Goal: Task Accomplishment & Management: Use online tool/utility

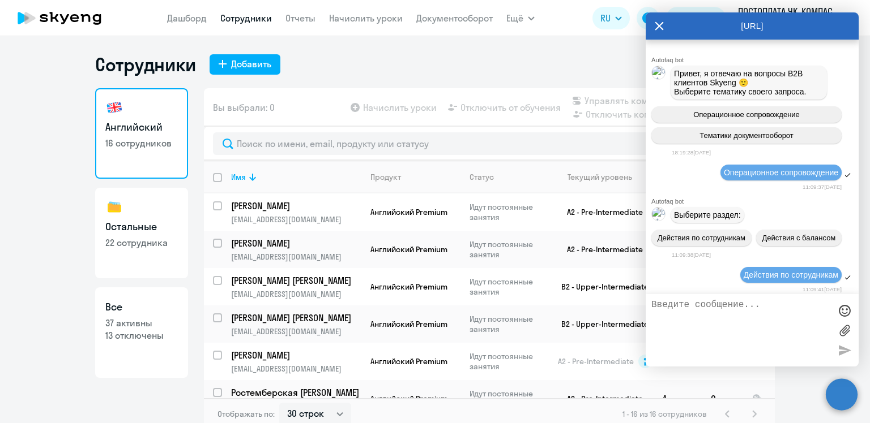
select select "30"
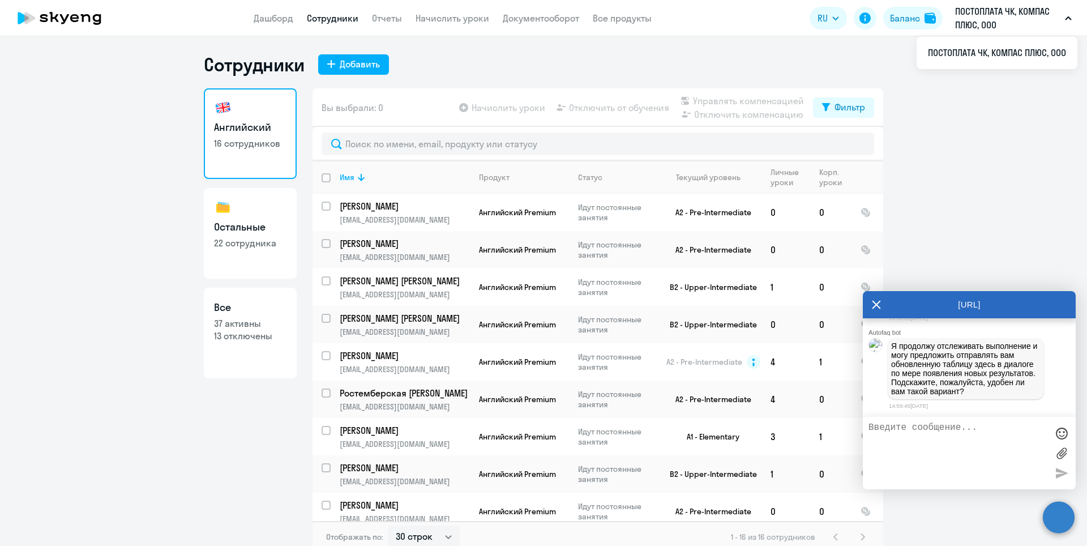
scroll to position [19509, 0]
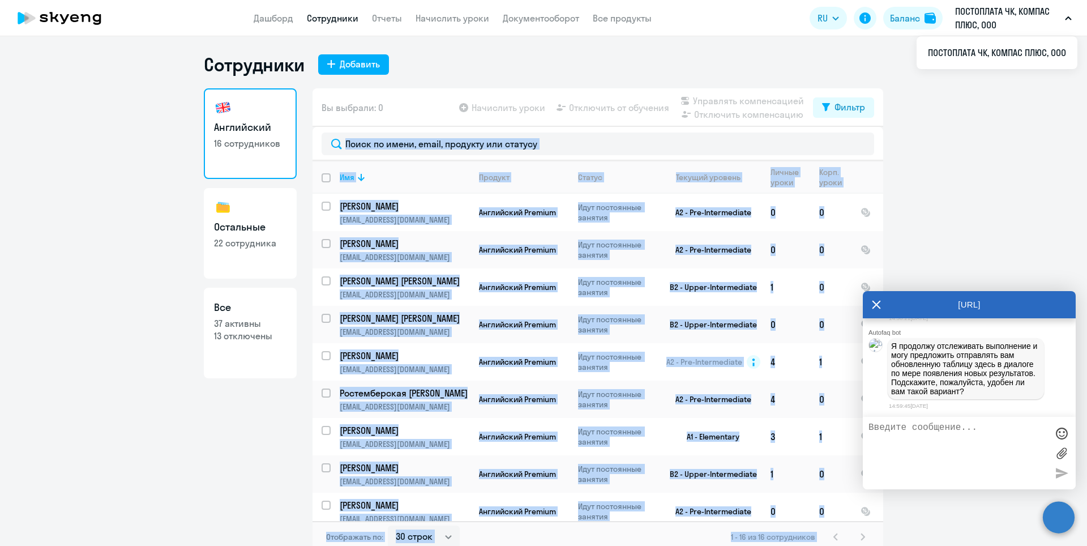
drag, startPoint x: 945, startPoint y: 305, endPoint x: 947, endPoint y: 157, distance: 148.3
click at [869, 157] on body "Дашборд Сотрудники Отчеты Начислить уроки Документооборот Все продукты Дашборд …" at bounding box center [543, 273] width 1087 height 546
click at [869, 299] on div "[URL]" at bounding box center [969, 304] width 213 height 27
drag, startPoint x: 923, startPoint y: 301, endPoint x: 923, endPoint y: 268, distance: 33.4
click at [869, 268] on body "Дашборд Сотрудники Отчеты Начислить уроки Документооборот Все продукты Дашборд …" at bounding box center [543, 273] width 1087 height 546
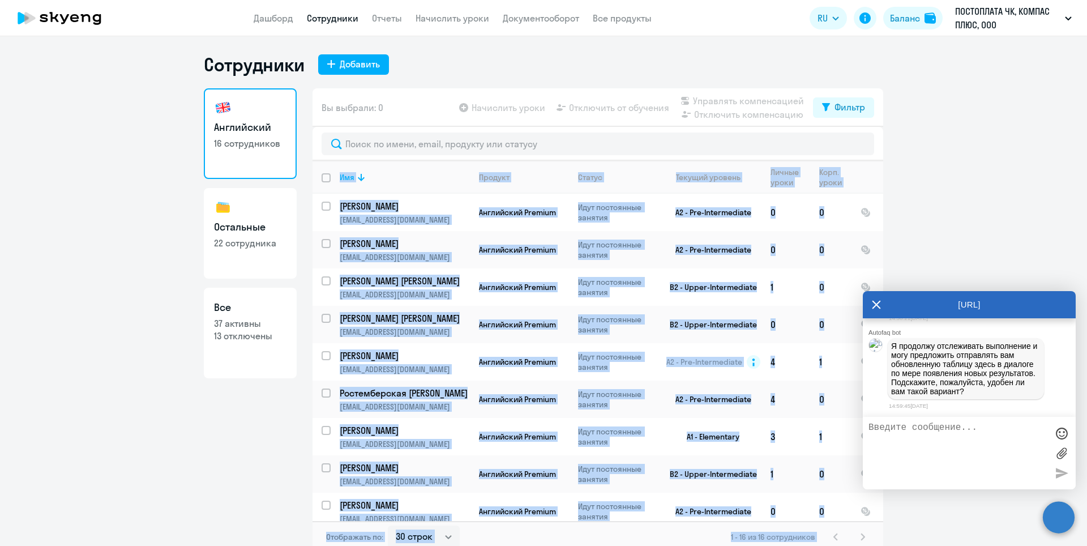
drag, startPoint x: 972, startPoint y: 302, endPoint x: 965, endPoint y: 303, distance: 6.9
click at [869, 302] on div "[URL]" at bounding box center [969, 304] width 213 height 27
click at [869, 306] on link "15_09_2025 скрининг компас.xlsx" at bounding box center [950, 300] width 119 height 14
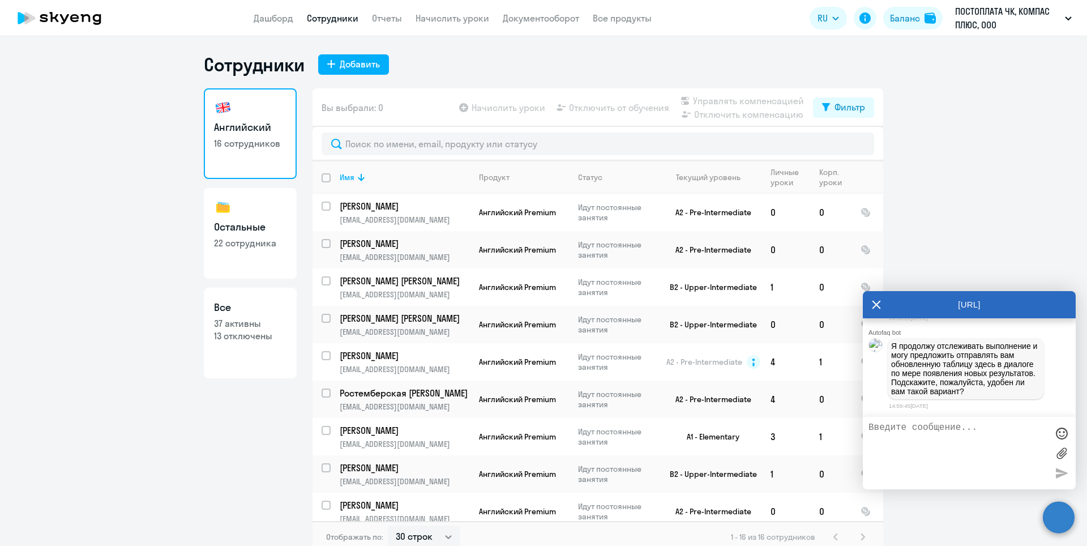
click at [869, 423] on textarea at bounding box center [957, 452] width 179 height 61
click at [869, 423] on textarea "Да, буду Вам очень признателен!" at bounding box center [957, 452] width 179 height 61
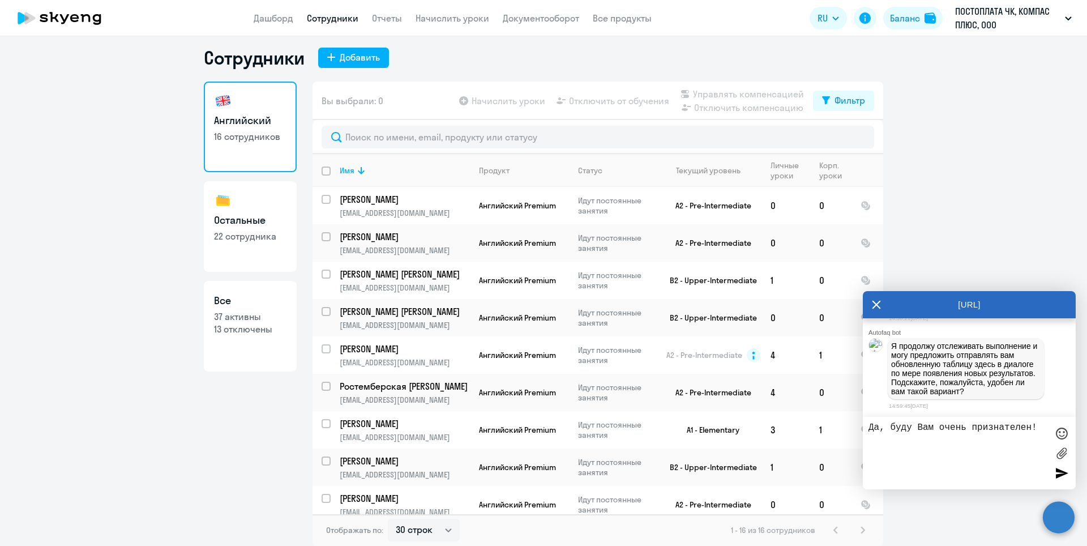
type textarea "Да, буду Вам очень признателен!"
click at [869, 423] on circle at bounding box center [1059, 517] width 32 height 32
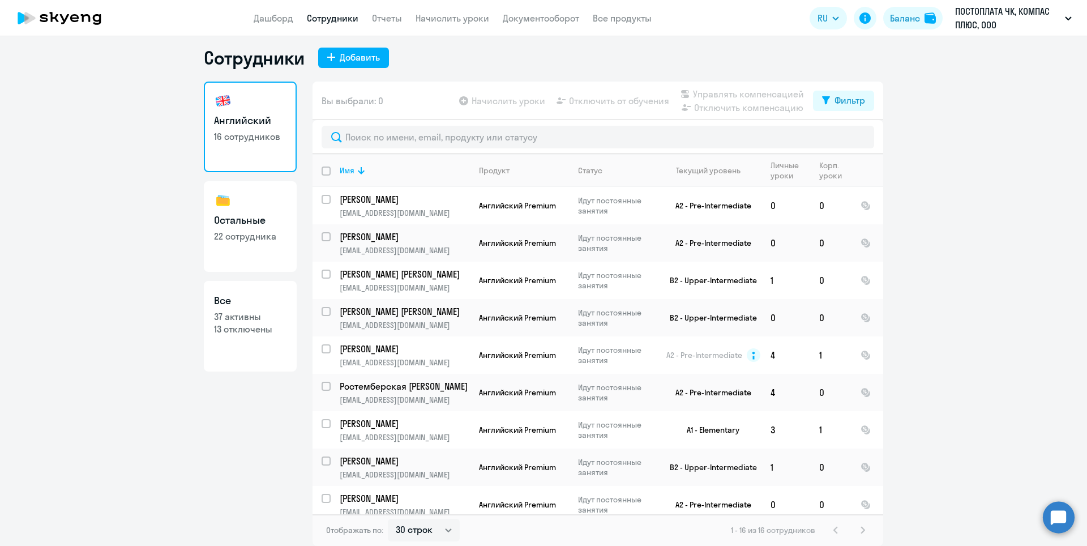
click at [869, 423] on circle at bounding box center [1059, 517] width 32 height 32
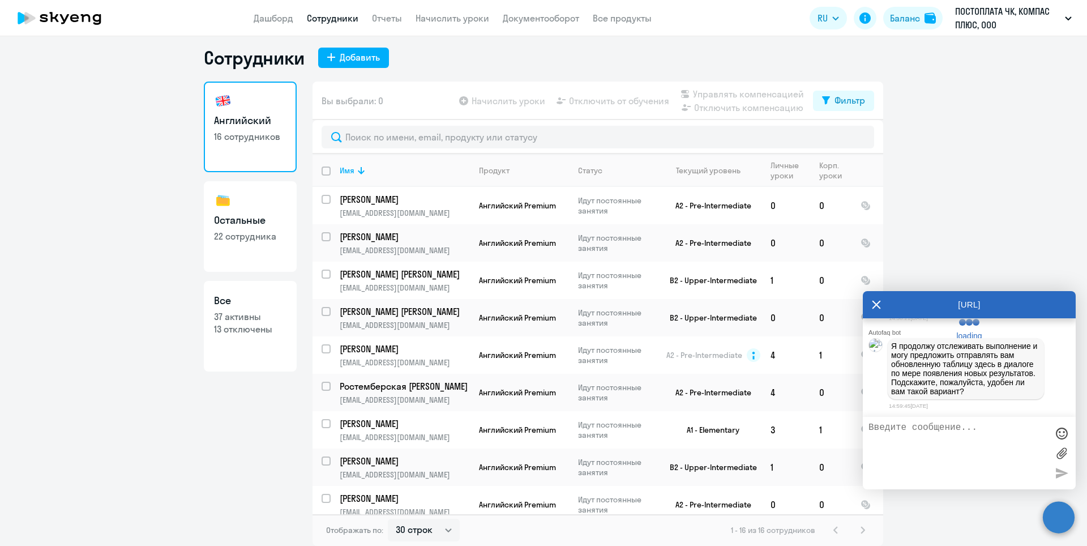
scroll to position [19749, 0]
click at [869, 423] on textarea at bounding box center [957, 452] width 179 height 61
click at [869, 306] on icon at bounding box center [876, 304] width 9 height 27
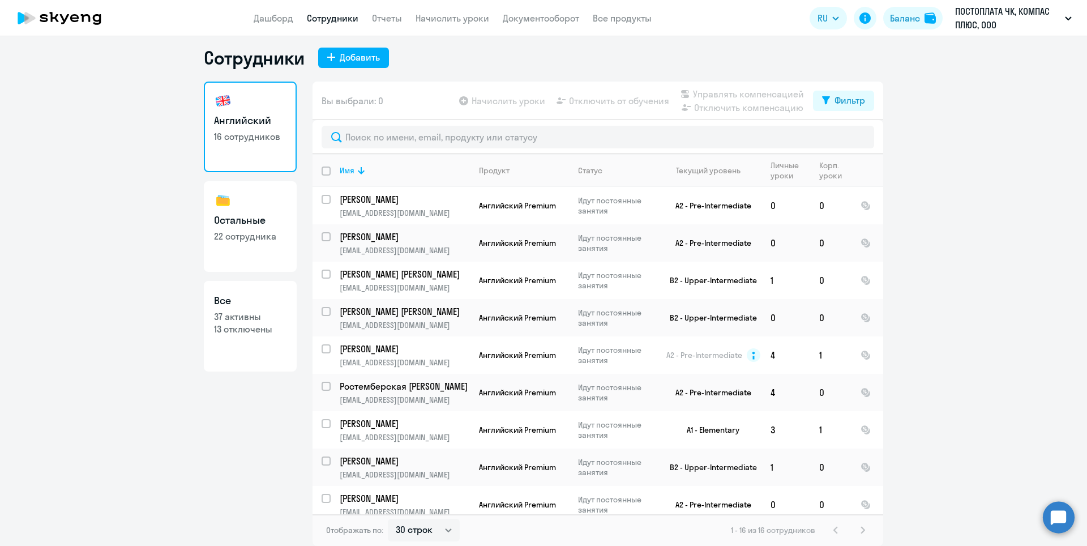
click at [869, 423] on circle at bounding box center [1059, 517] width 32 height 32
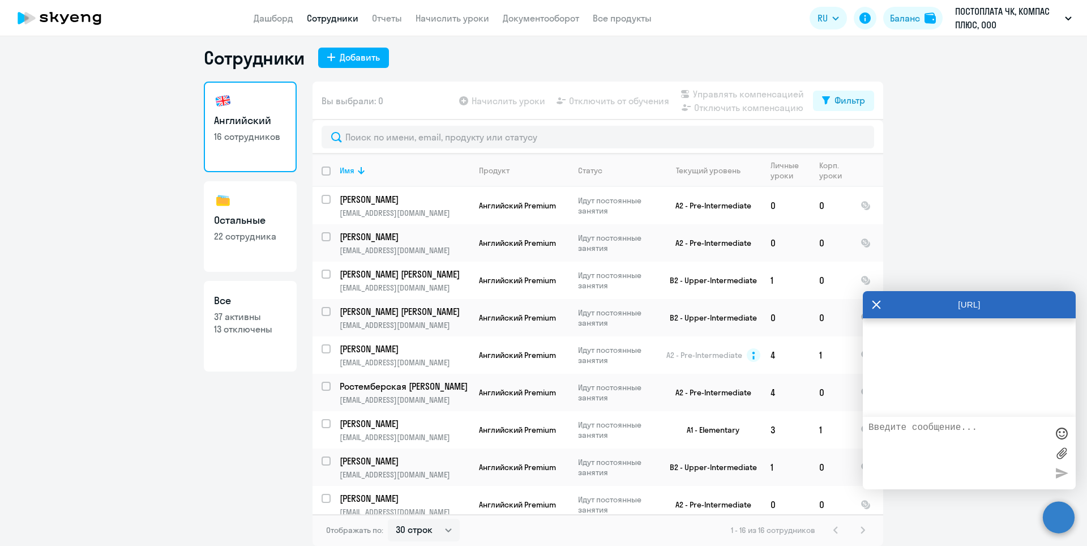
scroll to position [106, 0]
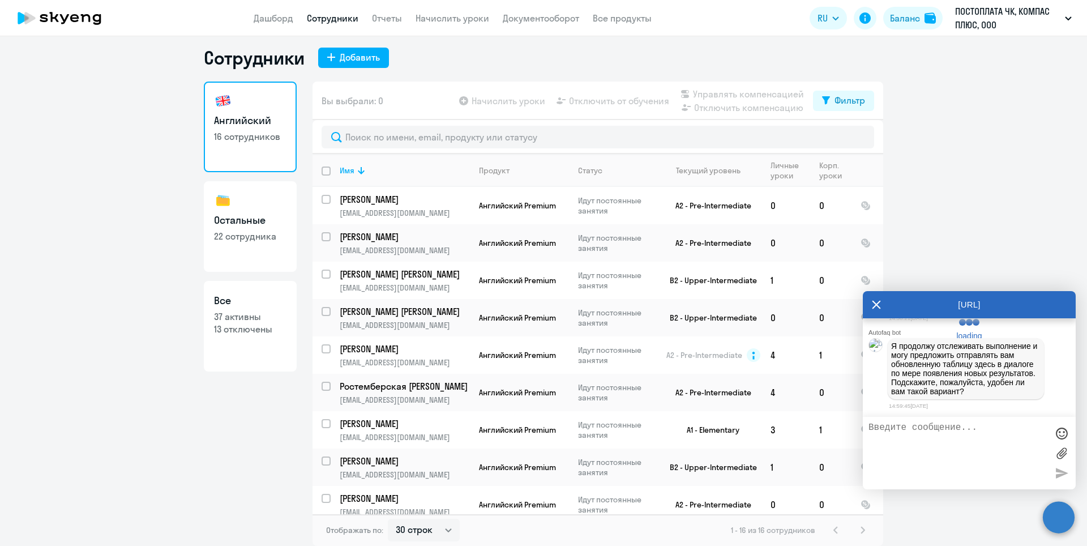
click at [869, 423] on textarea at bounding box center [957, 452] width 179 height 61
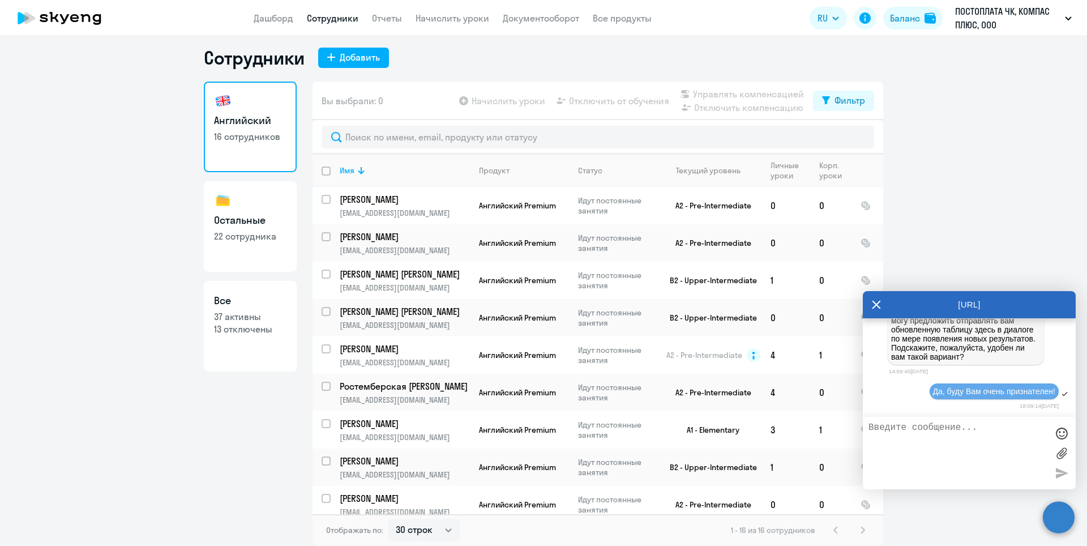
scroll to position [19883, 0]
